Goal: Transaction & Acquisition: Purchase product/service

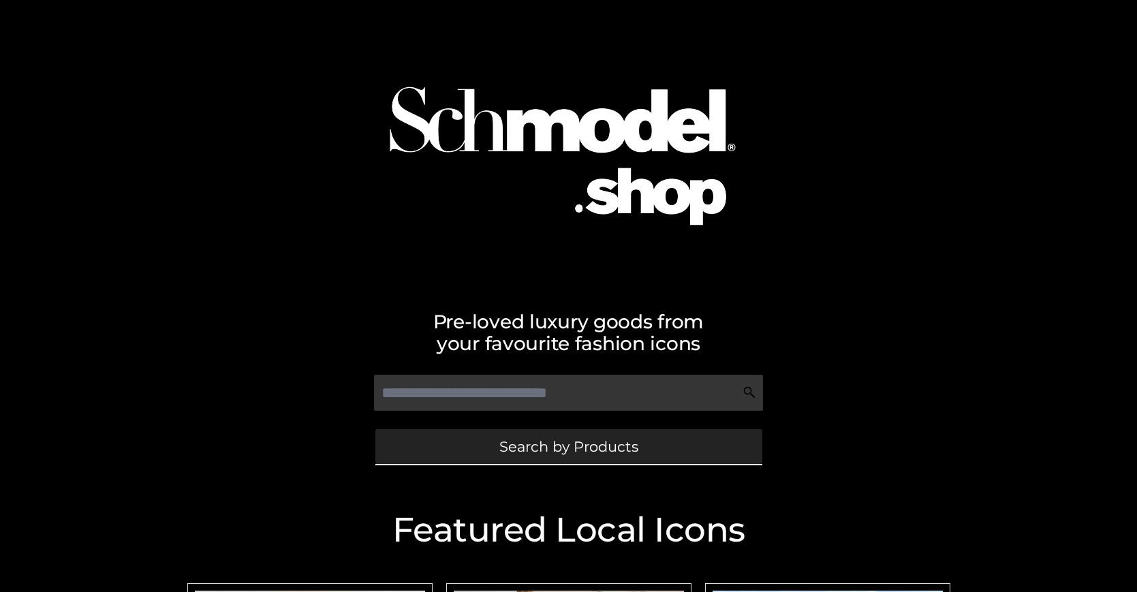
click at [568, 446] on span "Search by Products" at bounding box center [568, 446] width 139 height 14
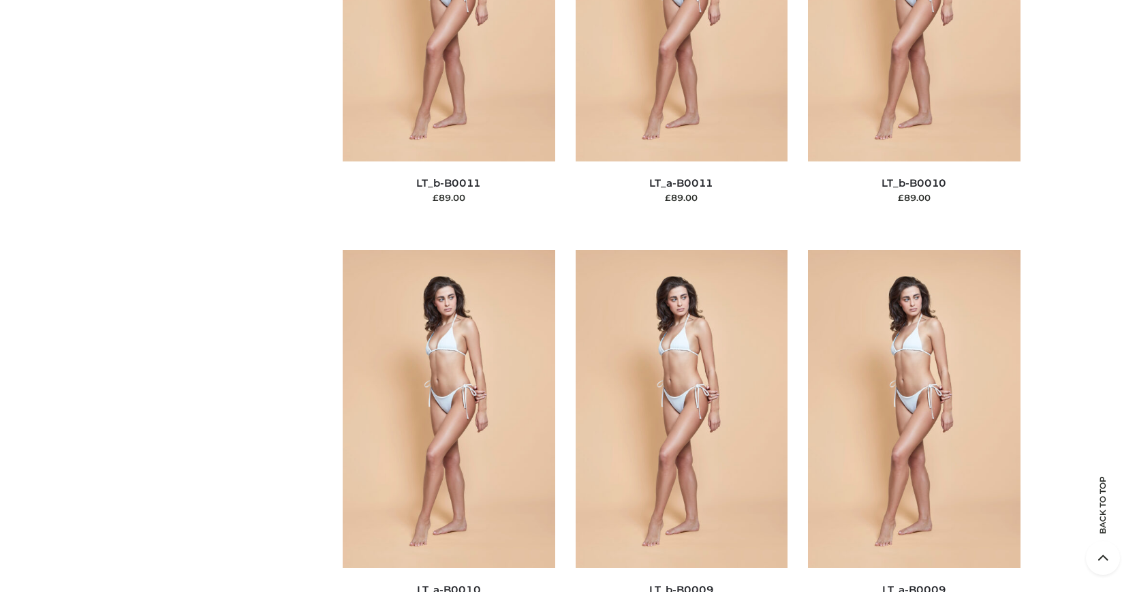
scroll to position [147, 0]
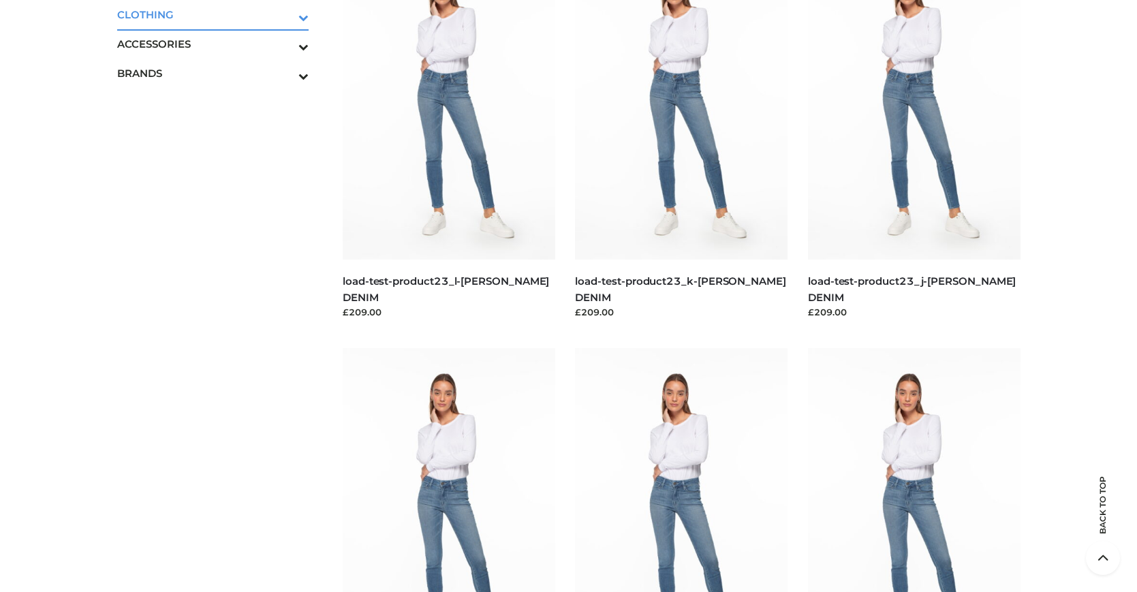
click at [285, 14] on icon "Toggle Submenu" at bounding box center [232, 18] width 153 height 16
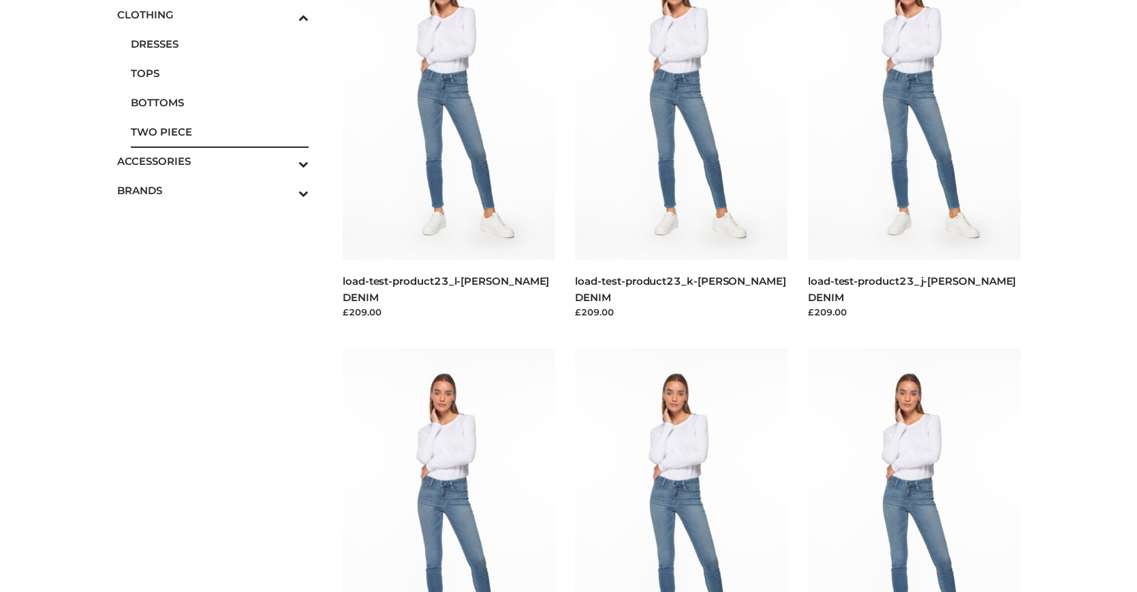
click at [219, 131] on span "TWO PIECE" at bounding box center [220, 132] width 178 height 16
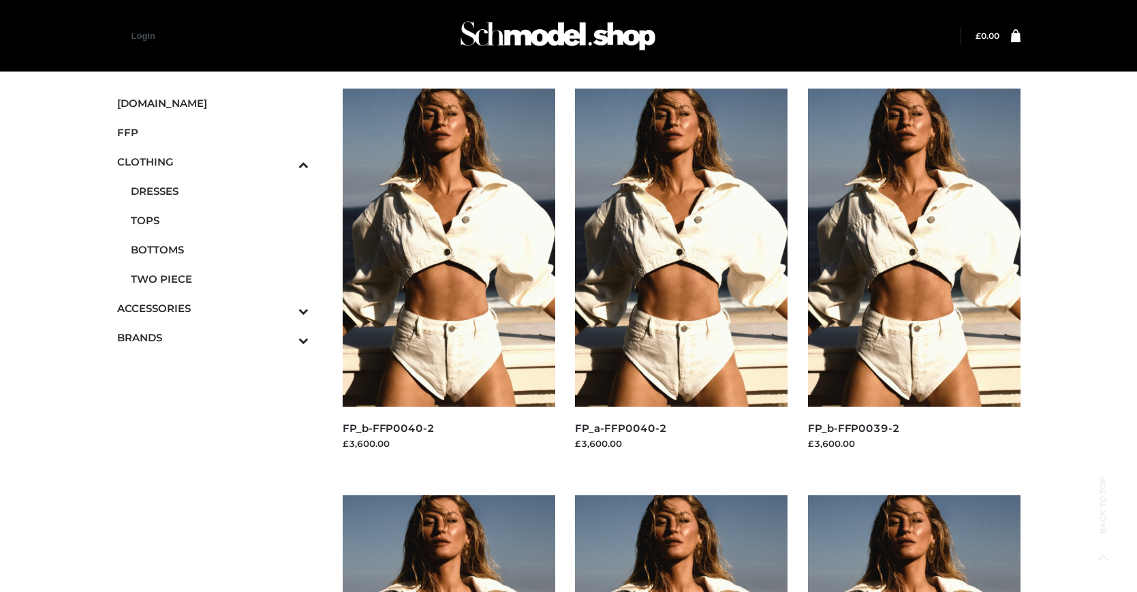
scroll to position [1096, 0]
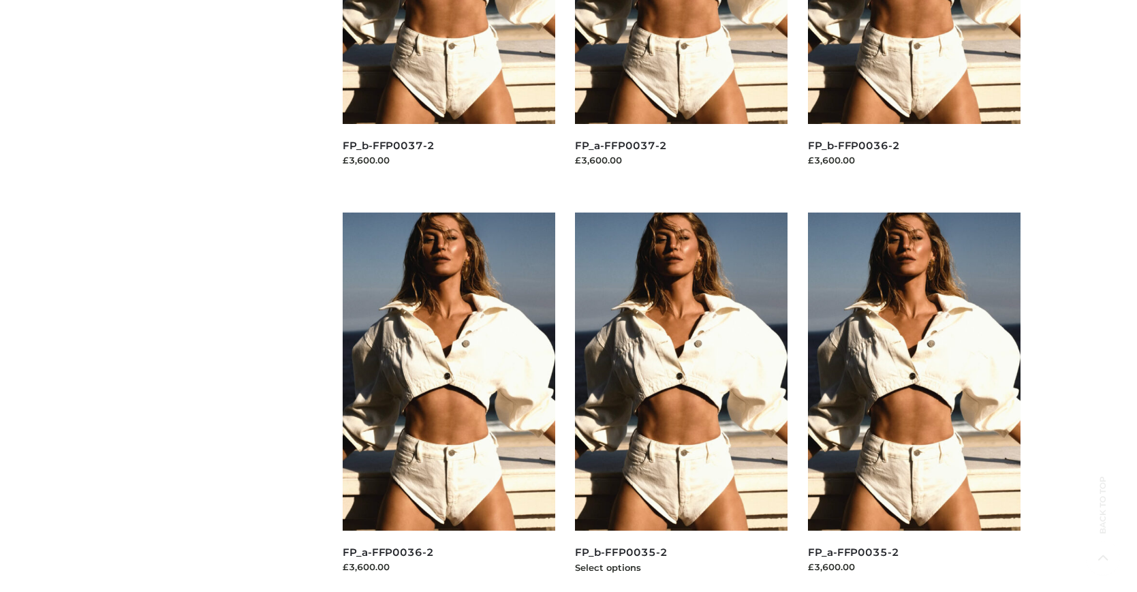
click at [681, 402] on img at bounding box center [681, 371] width 212 height 318
click at [913, 402] on img at bounding box center [914, 371] width 212 height 318
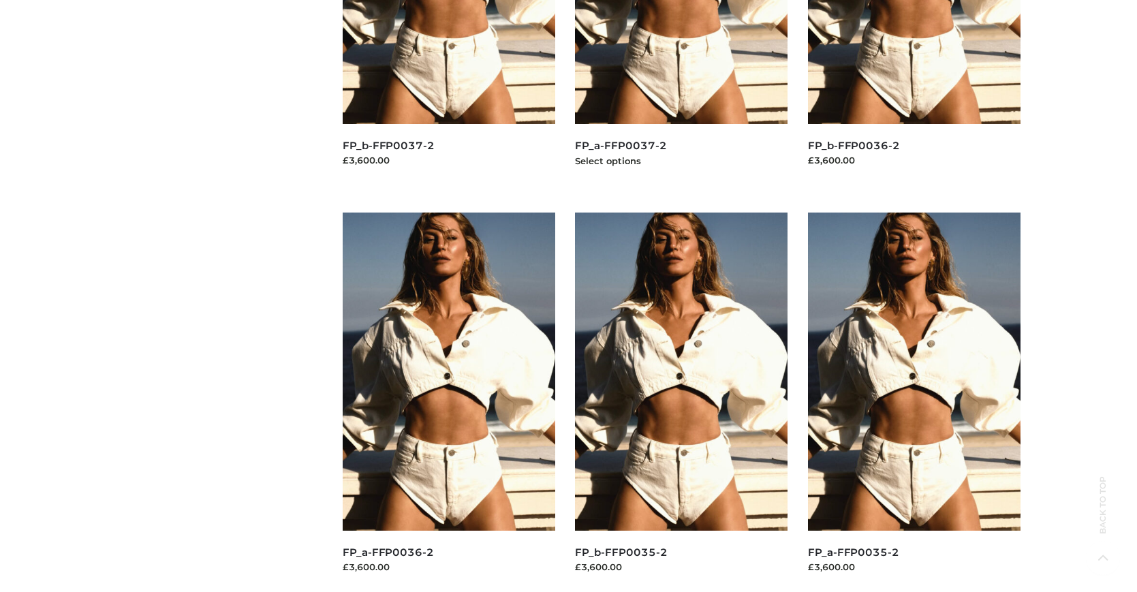
scroll to position [690, 0]
click at [681, 402] on img at bounding box center [681, 371] width 212 height 318
